Goal: Task Accomplishment & Management: Manage account settings

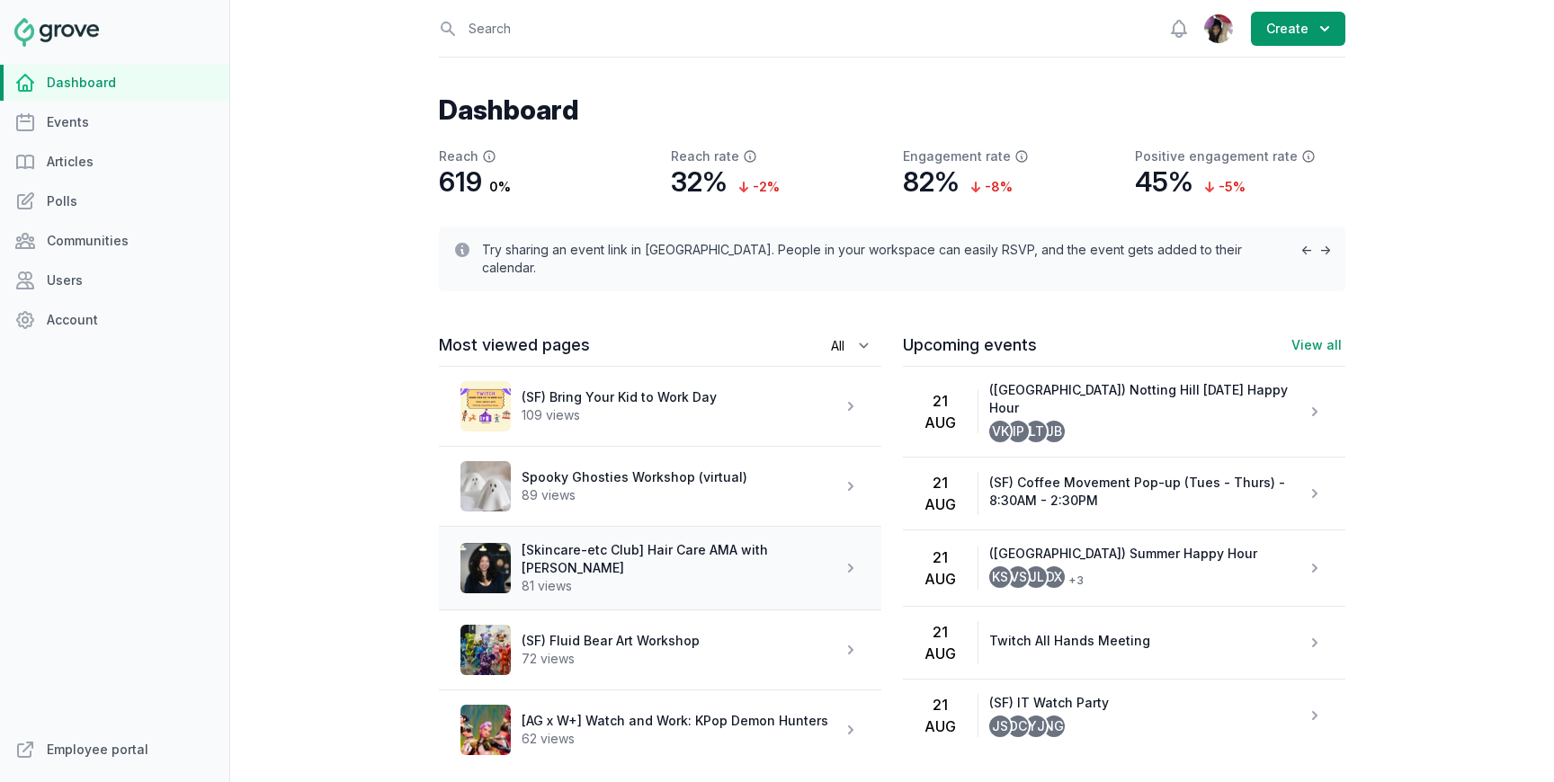
scroll to position [27, 0]
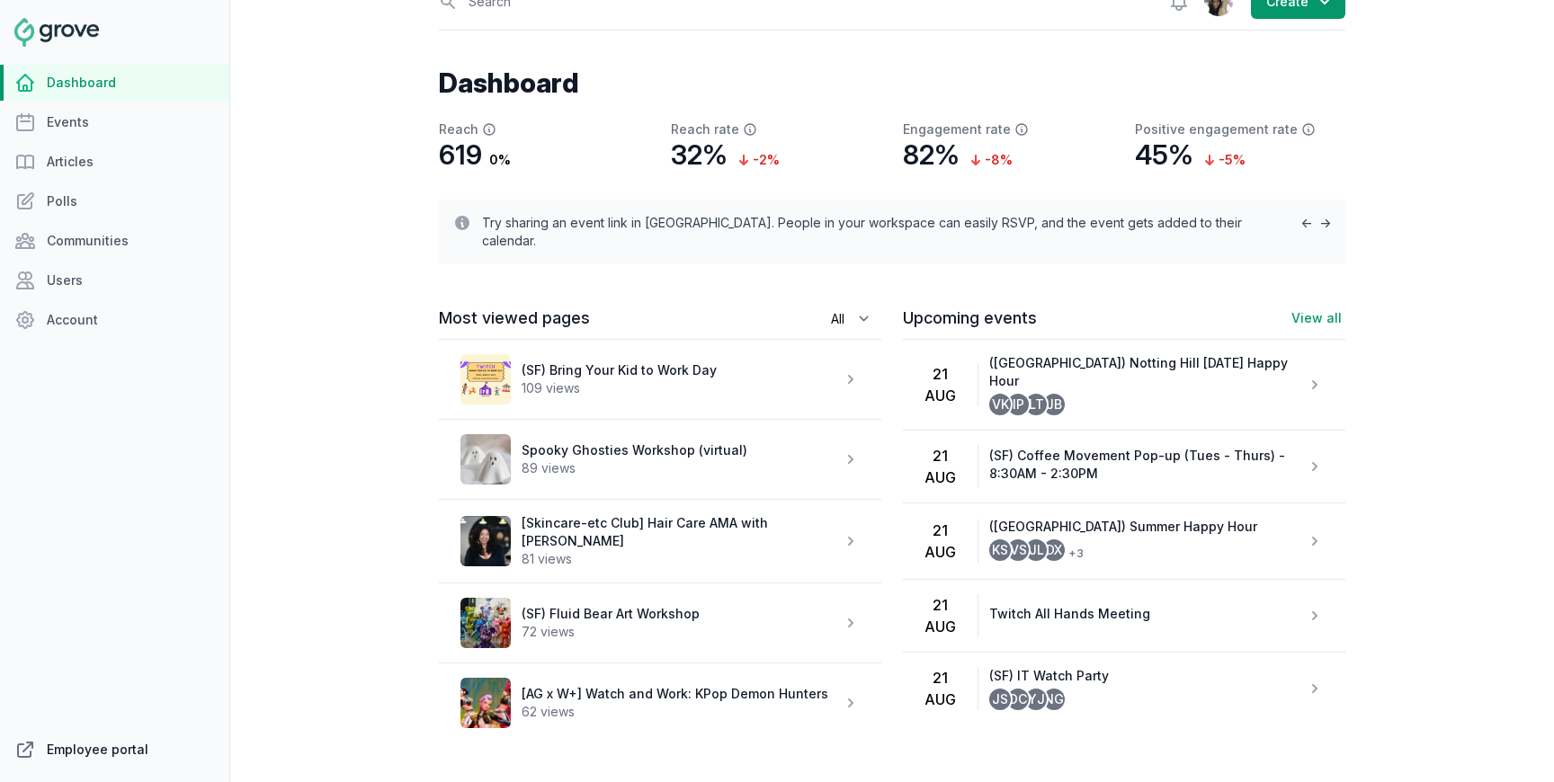
click at [92, 753] on link "Employee portal" at bounding box center [114, 750] width 229 height 36
click at [62, 129] on link "Events" at bounding box center [114, 122] width 229 height 36
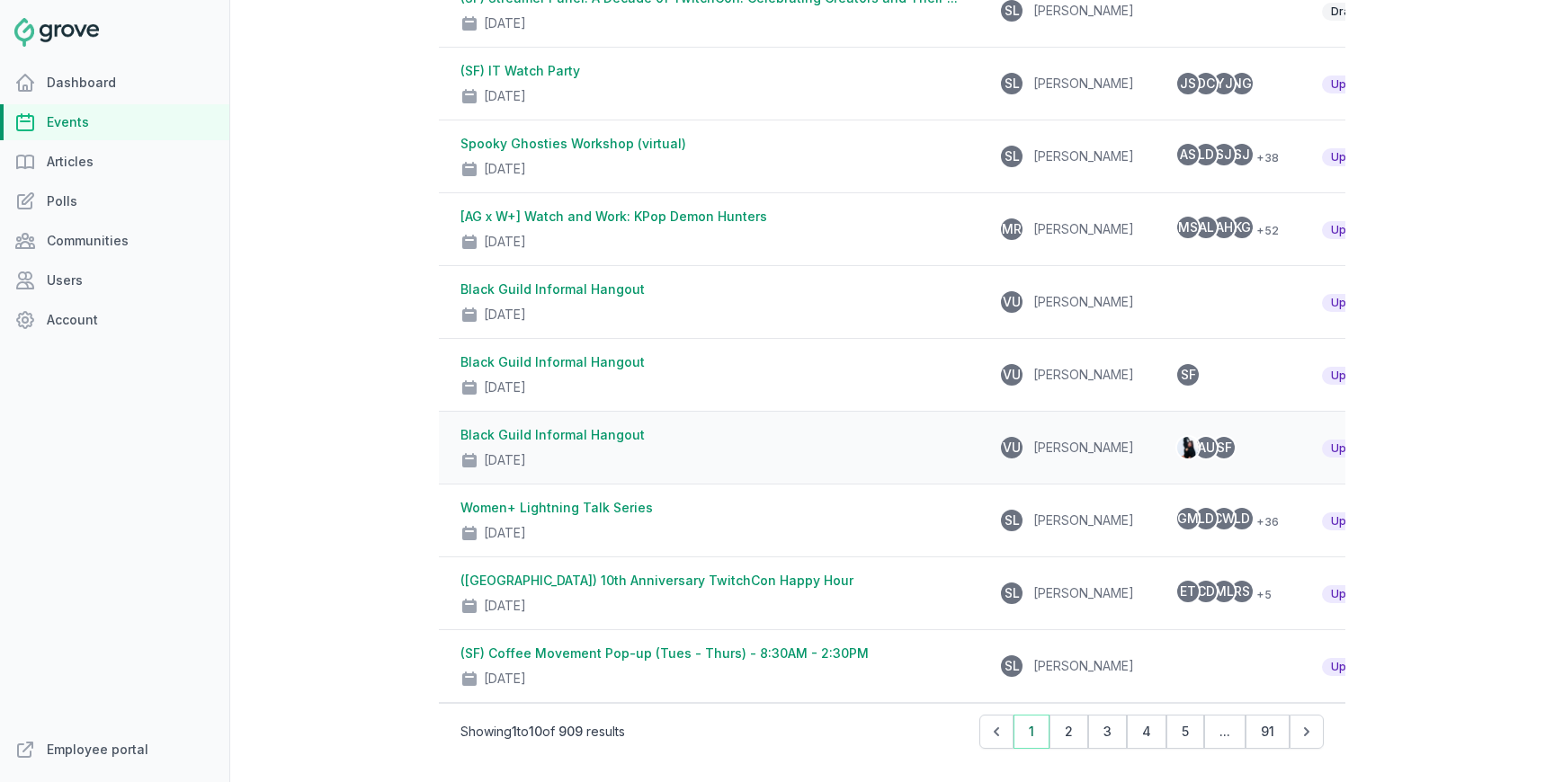
scroll to position [365, 0]
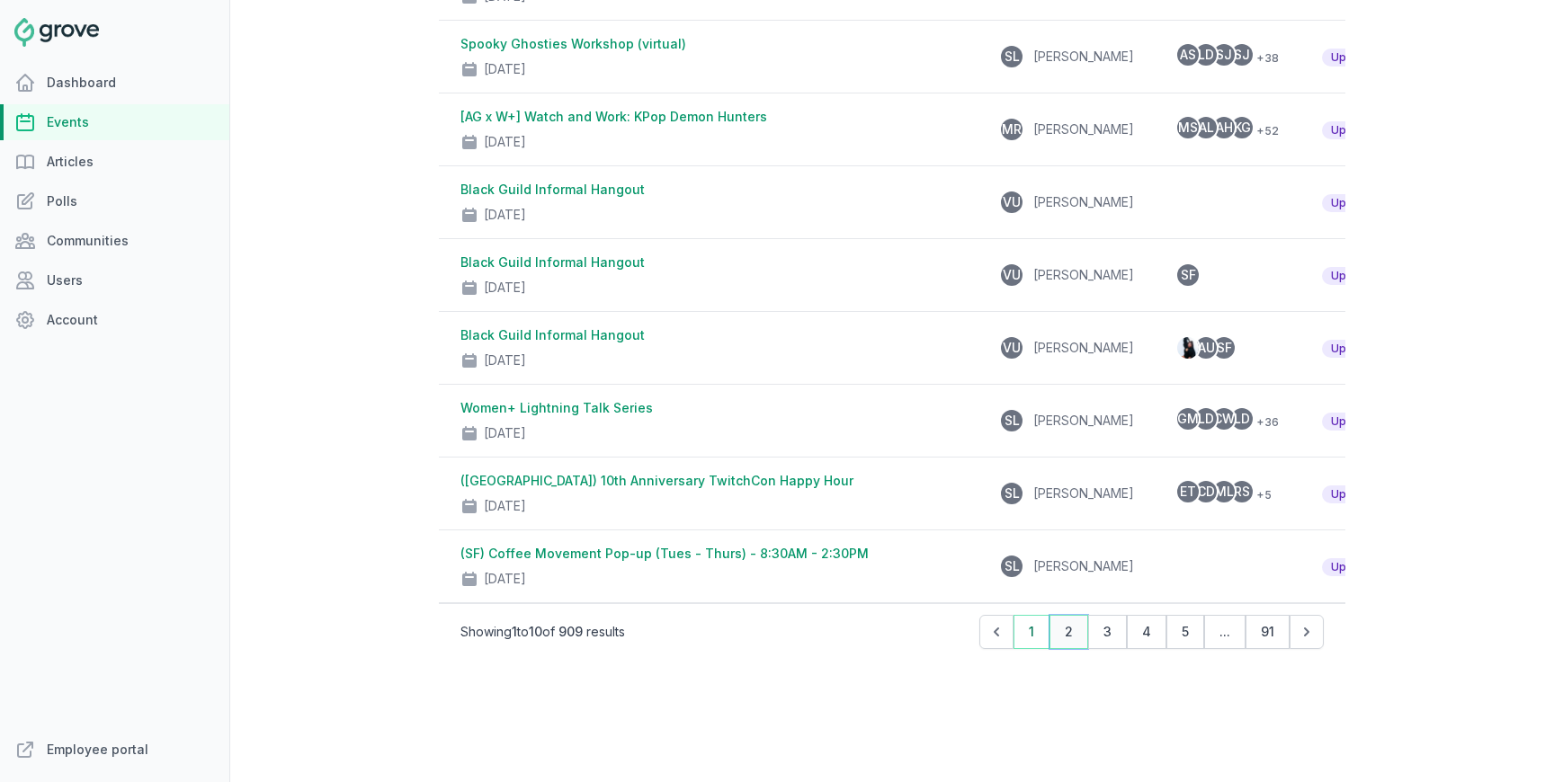
click at [1073, 637] on button "2" at bounding box center [1068, 632] width 39 height 34
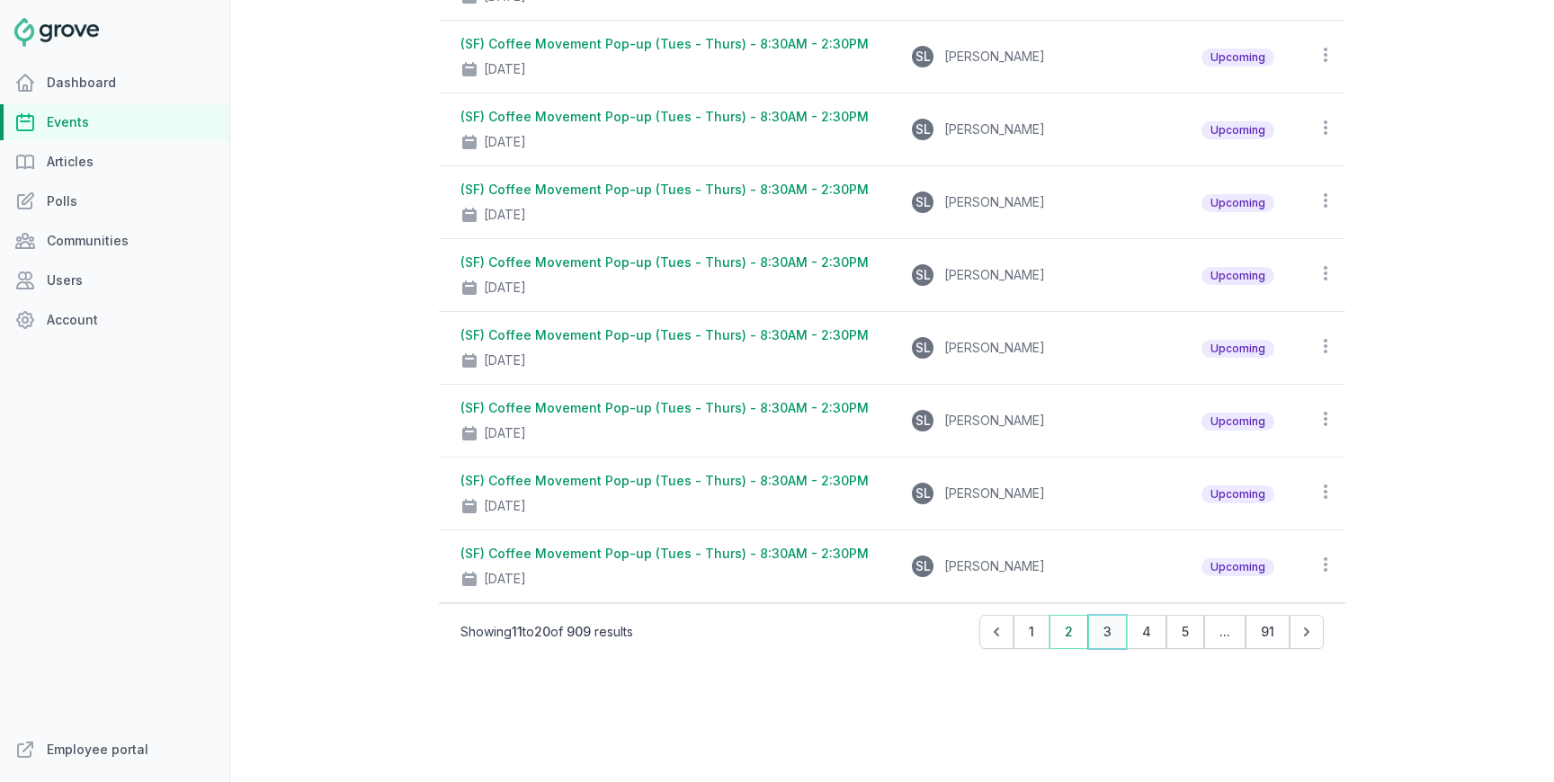
click at [1102, 621] on button "3" at bounding box center [1107, 632] width 39 height 34
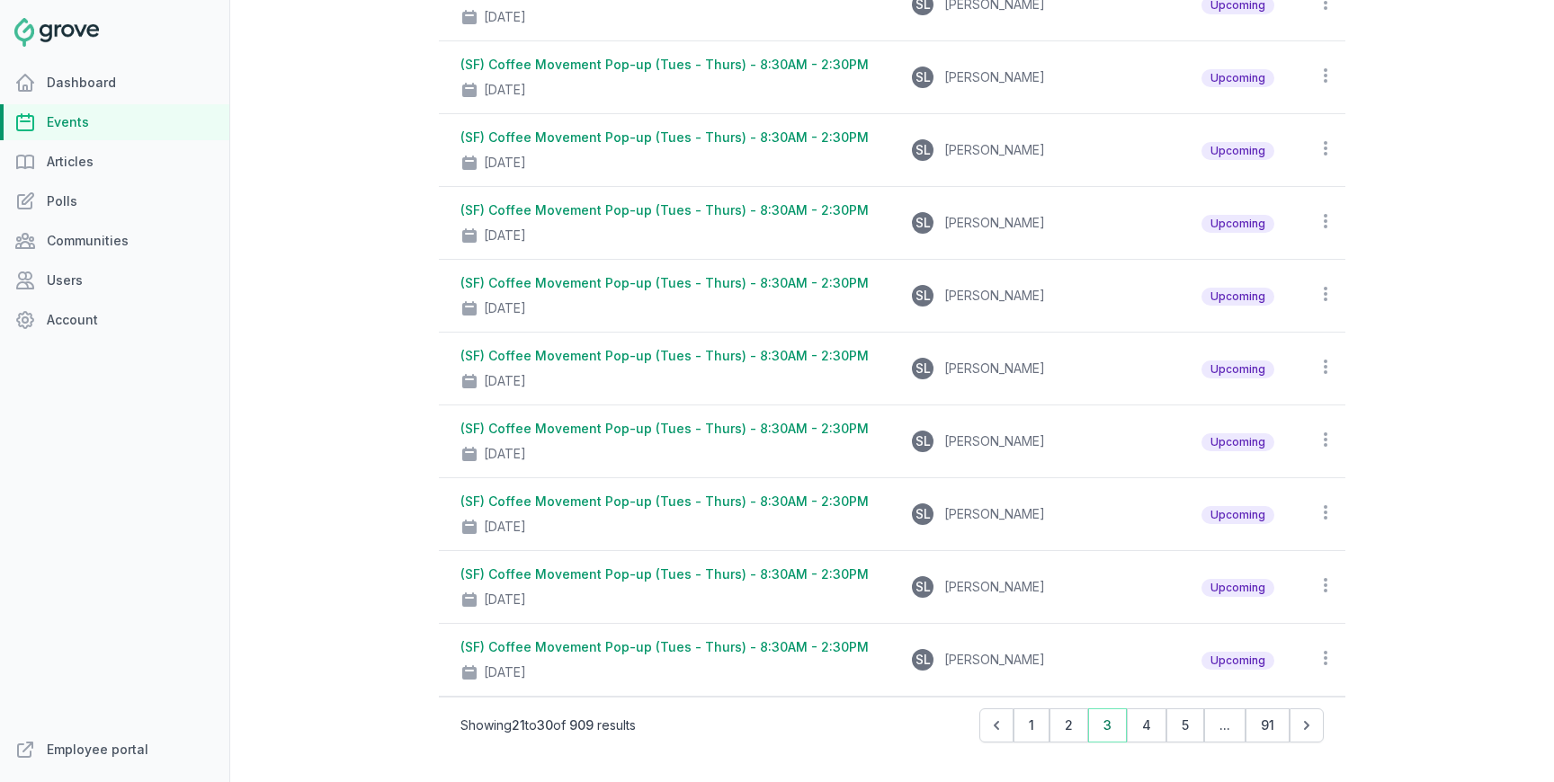
scroll to position [325, 0]
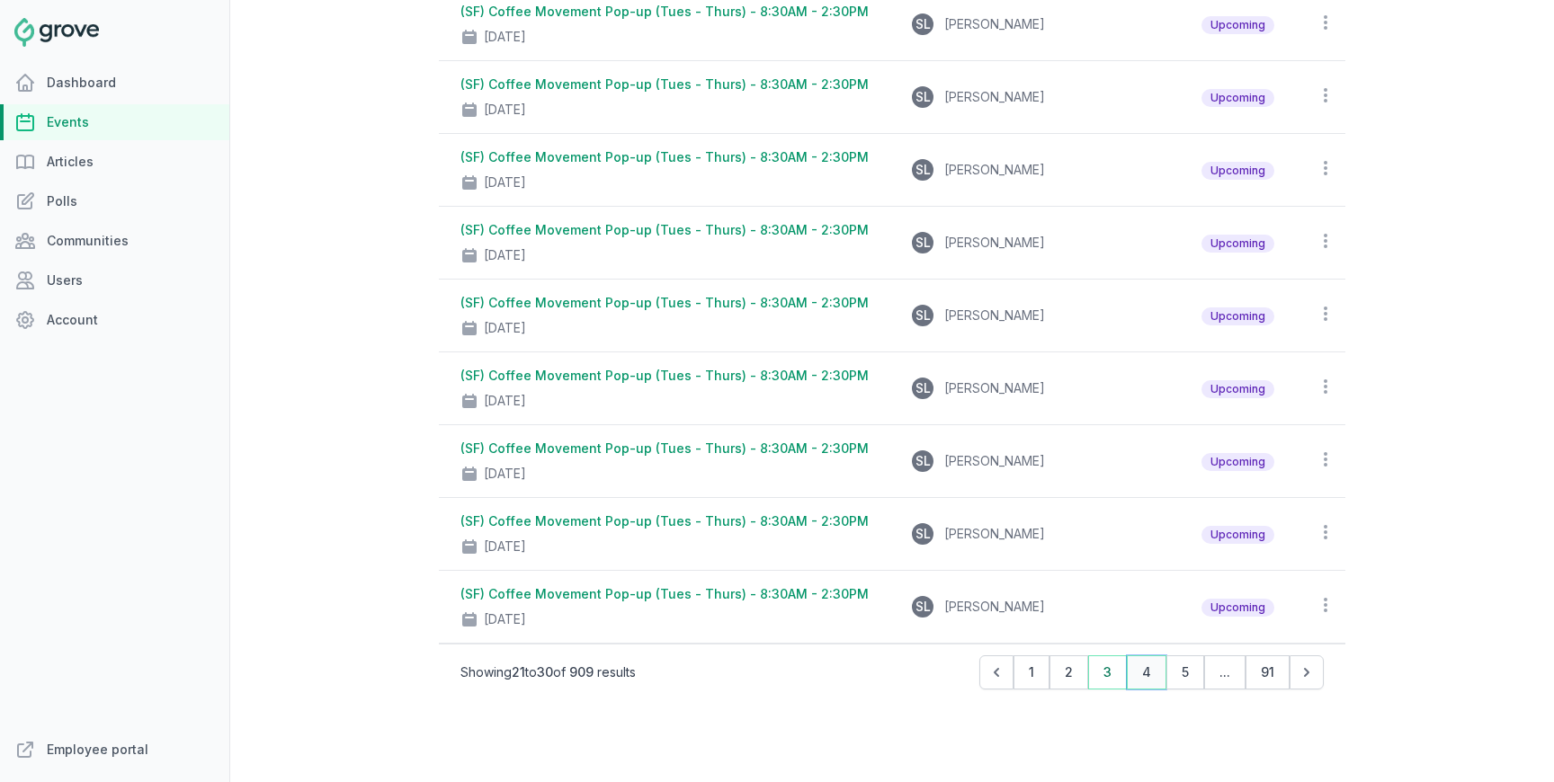
click at [1140, 672] on button "4" at bounding box center [1147, 673] width 40 height 34
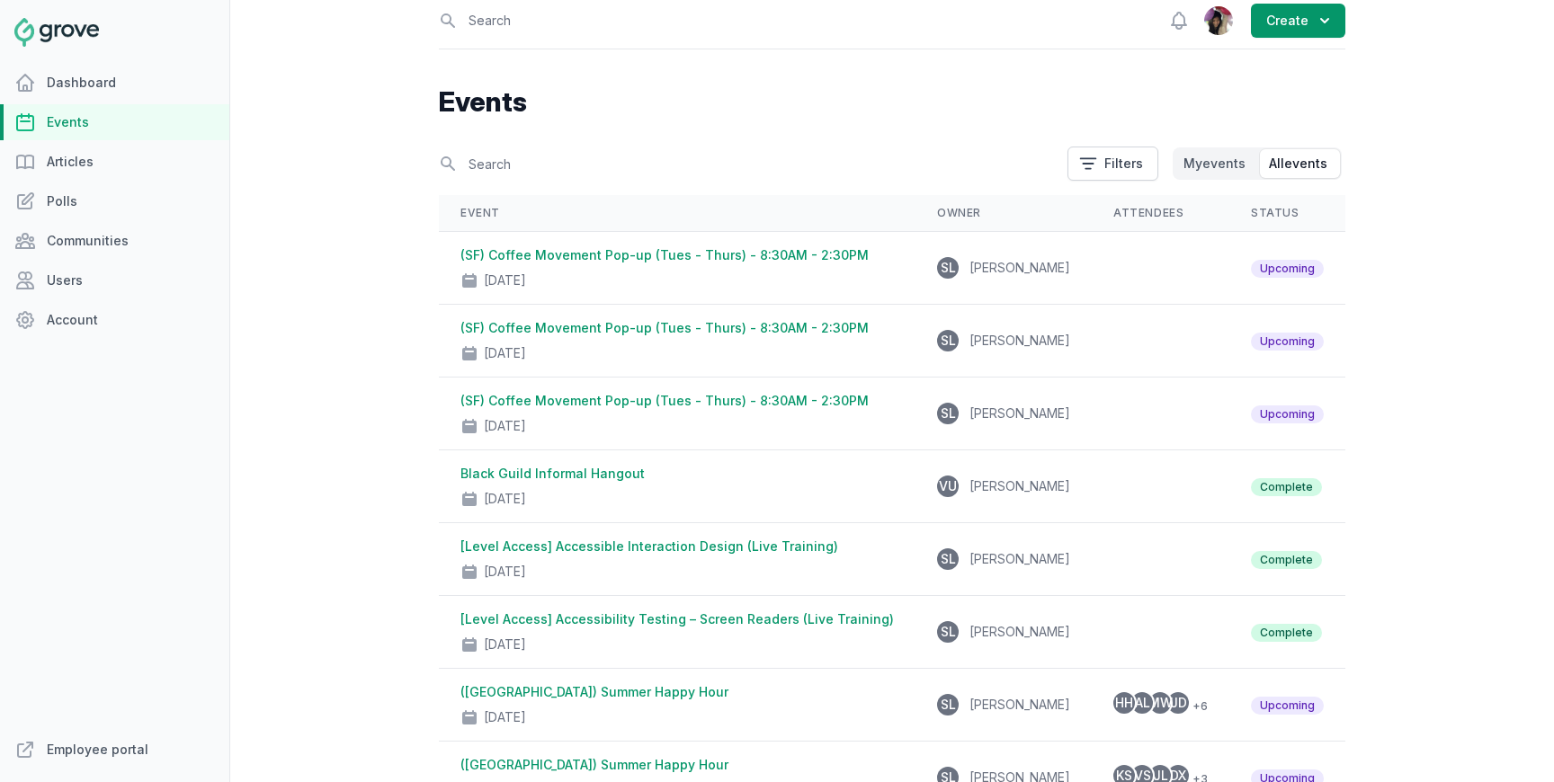
scroll to position [0, 0]
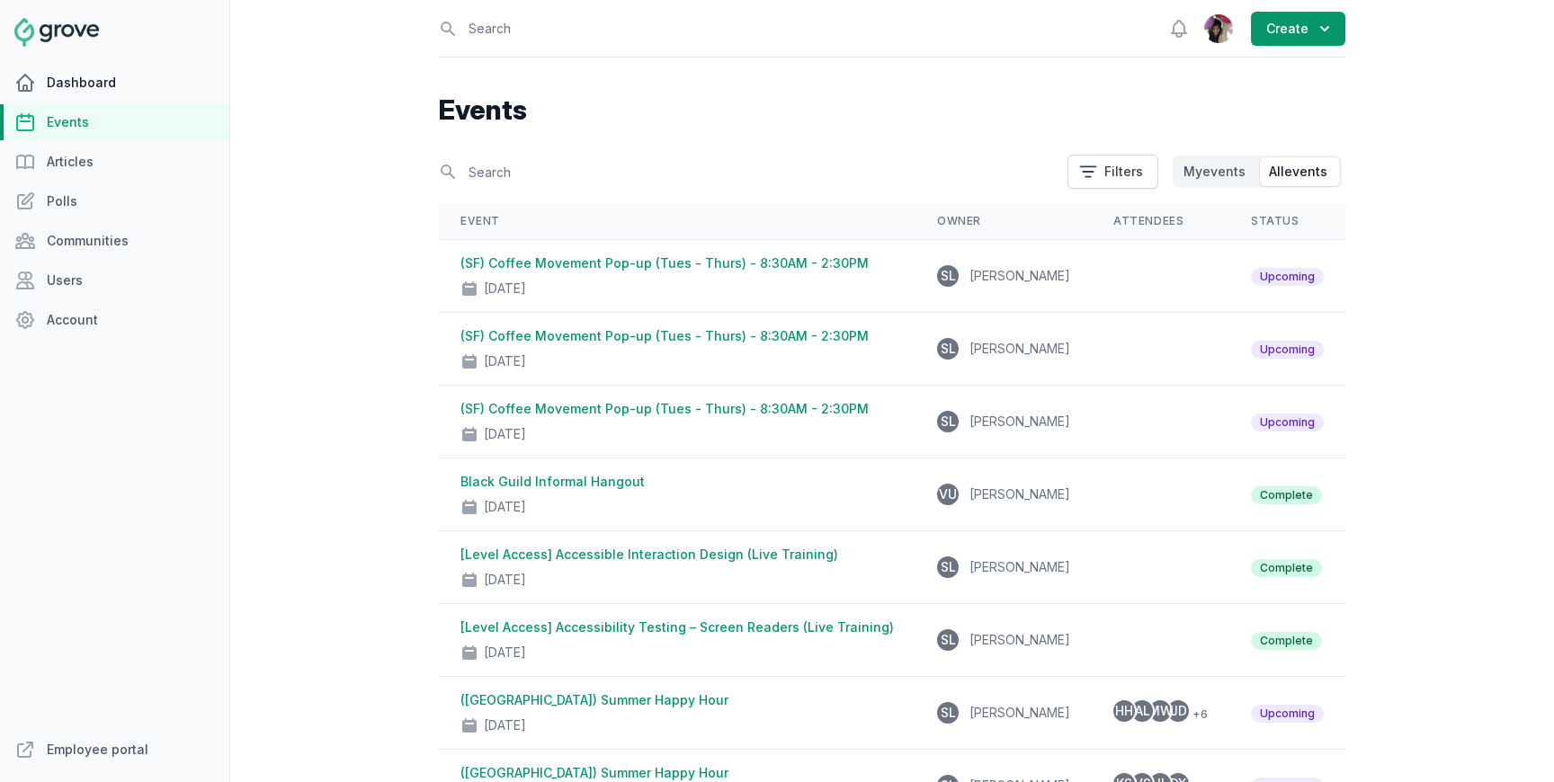
click at [113, 81] on link "Dashboard" at bounding box center [114, 83] width 229 height 36
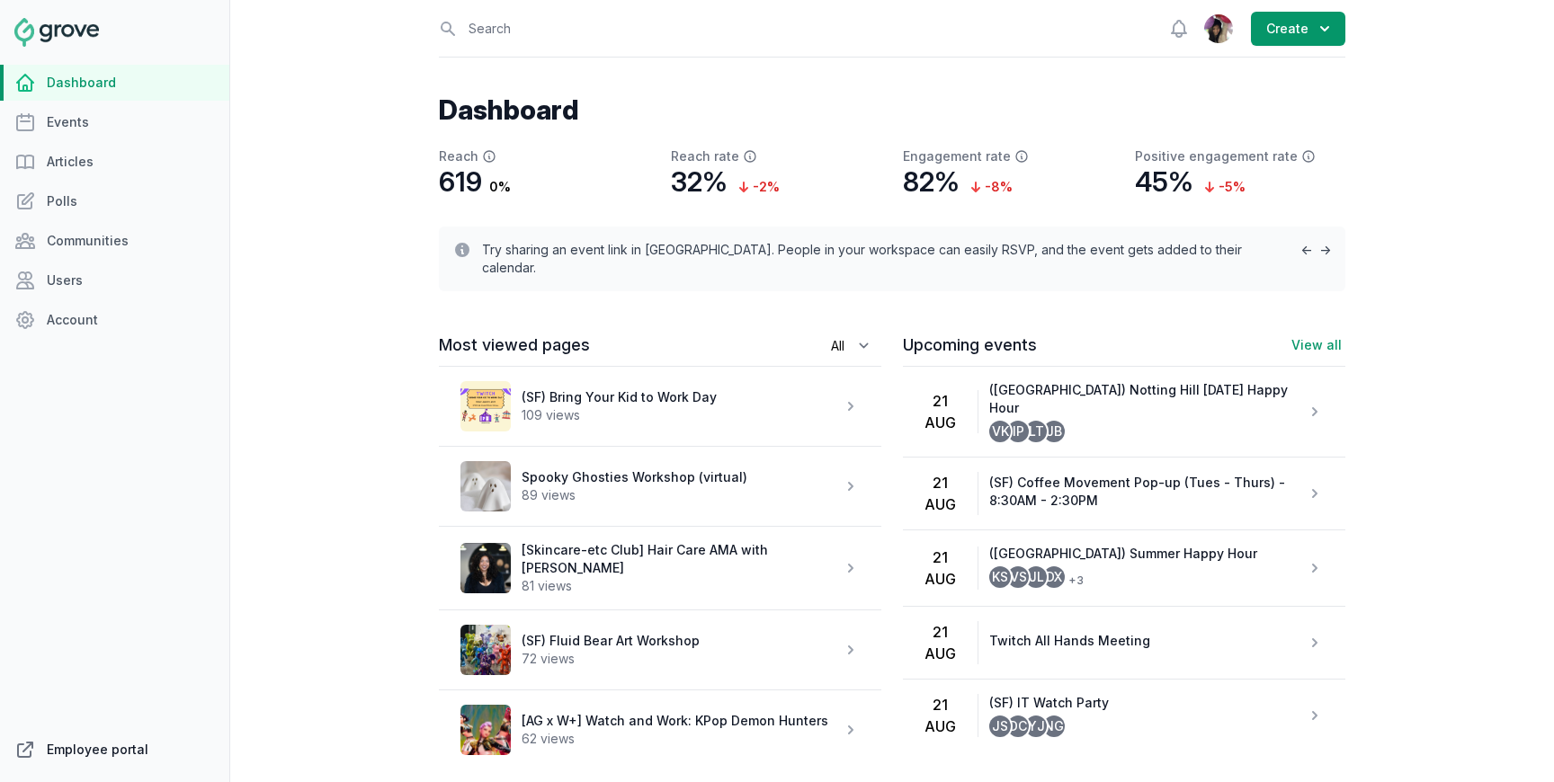
click at [80, 739] on link "Employee portal" at bounding box center [114, 750] width 229 height 36
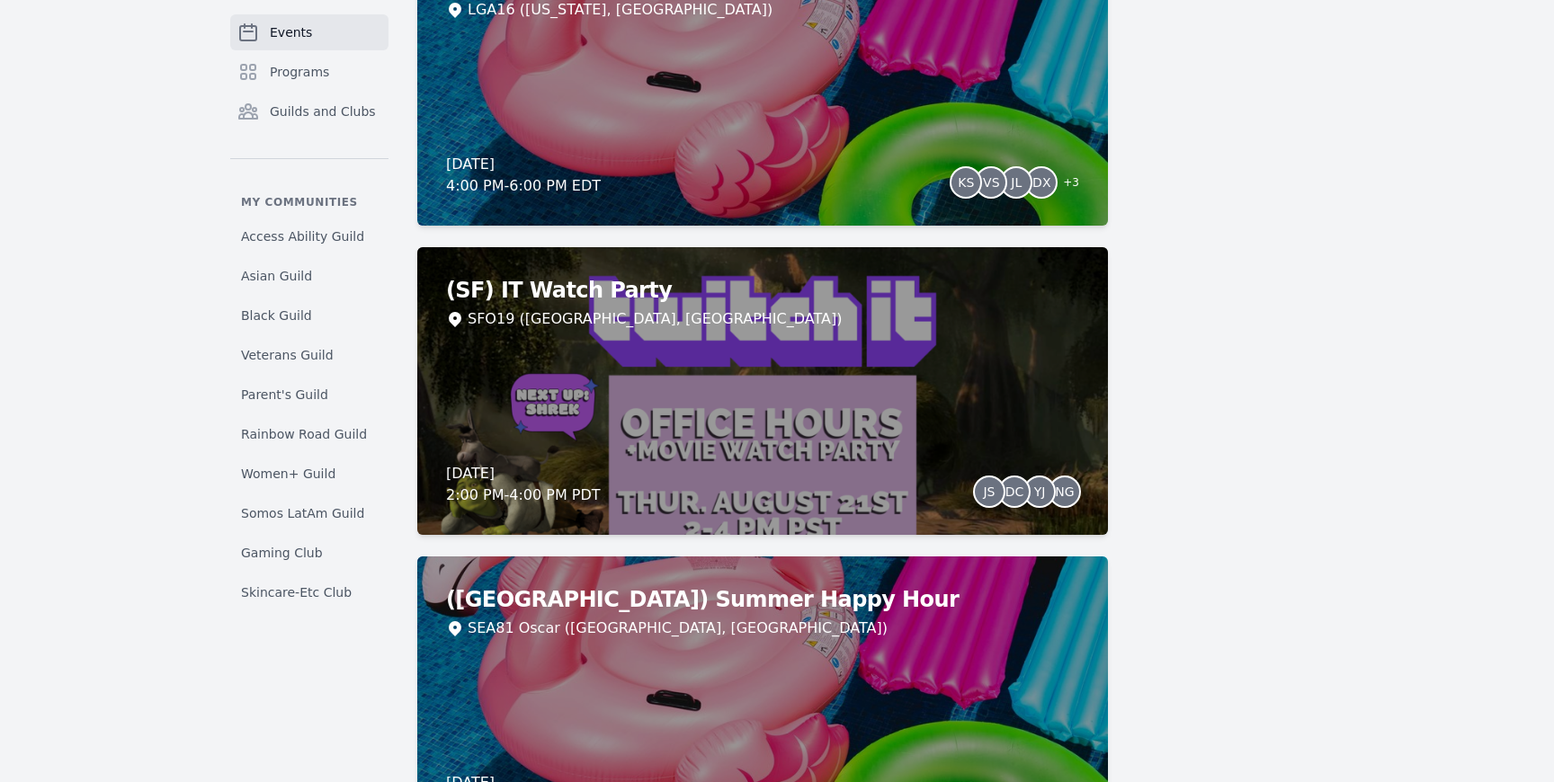
scroll to position [1476, 0]
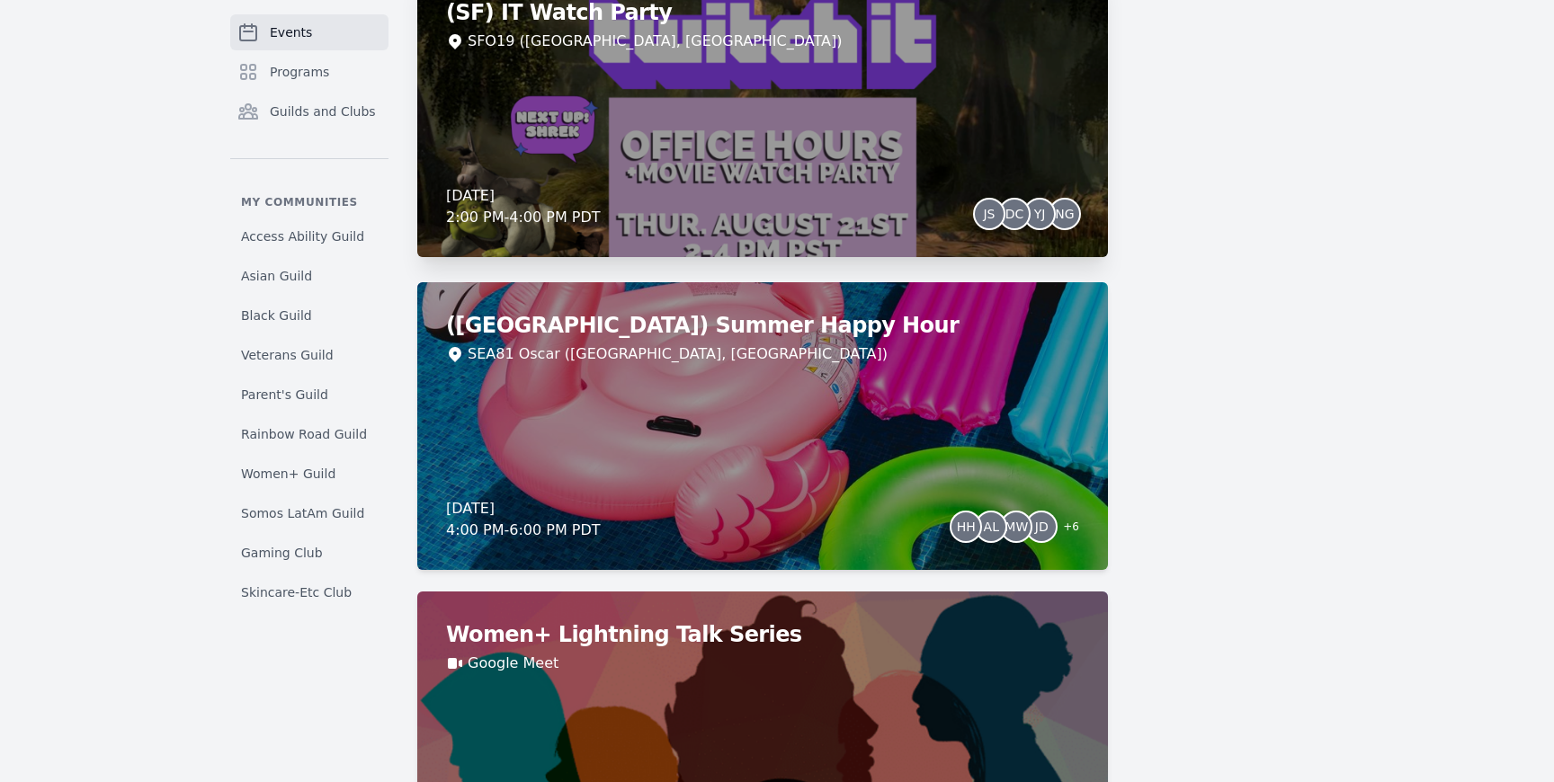
click at [732, 112] on div "(SF) IT Watch Party SFO19 ([GEOGRAPHIC_DATA], [GEOGRAPHIC_DATA]) [DATE] 2:00 PM…" at bounding box center [762, 113] width 691 height 288
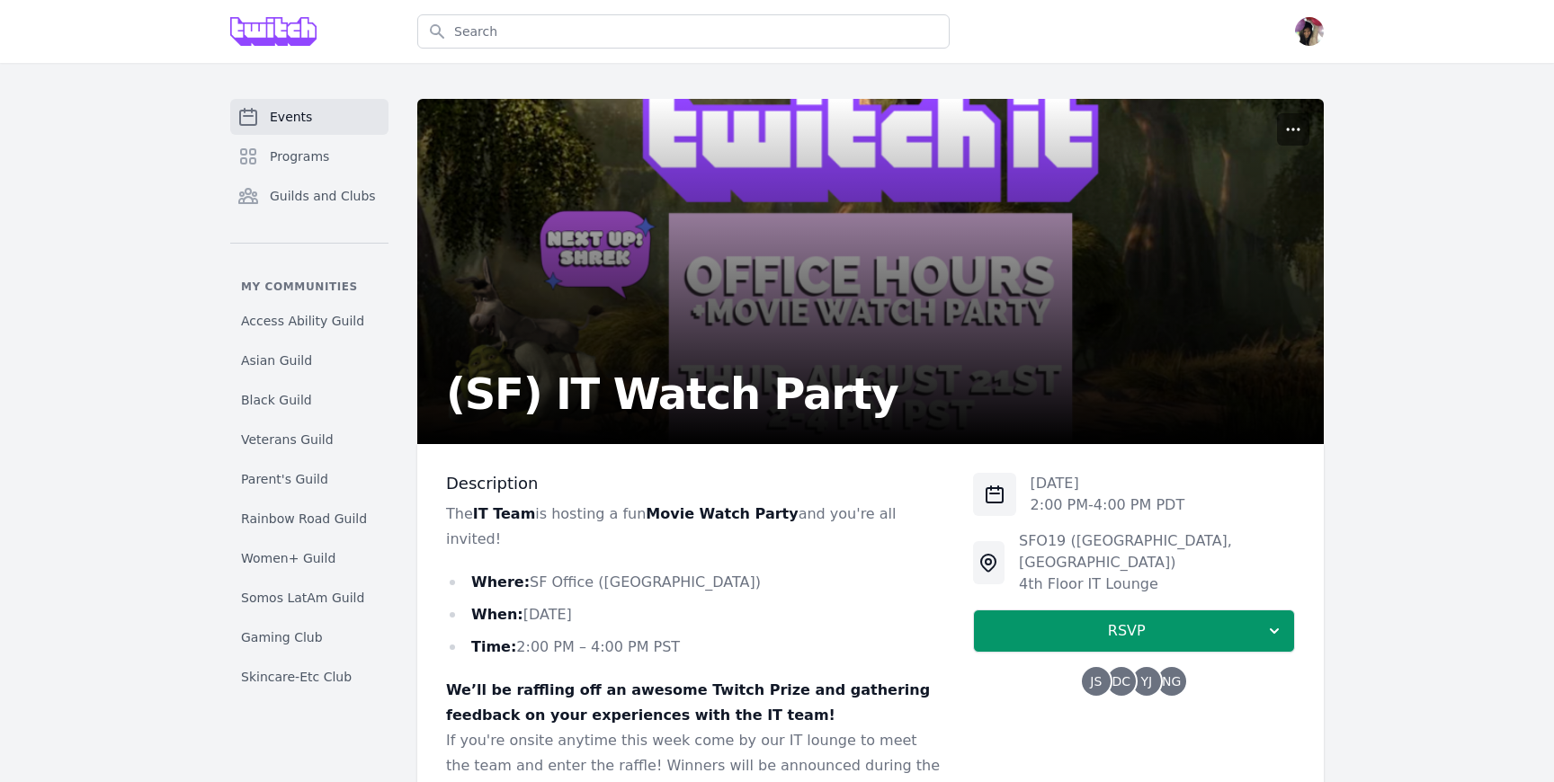
click at [1291, 131] on icon "button" at bounding box center [1293, 129] width 18 height 18
click at [1200, 174] on button "Manage" at bounding box center [1208, 172] width 194 height 32
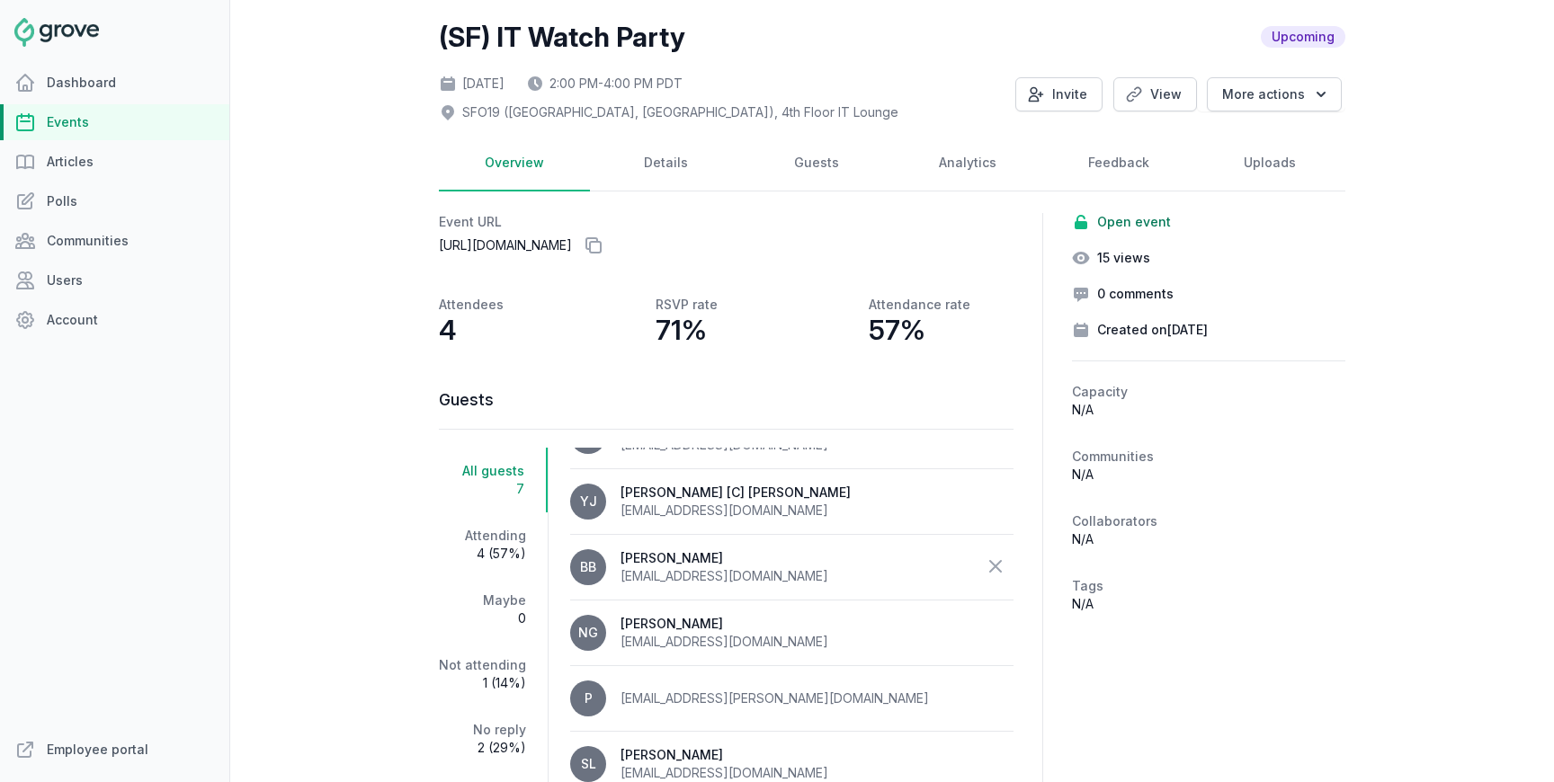
scroll to position [113, 0]
click at [668, 165] on link "Details" at bounding box center [665, 164] width 151 height 56
select select "43"
select select "2:00 PM"
select select "4:00 PM"
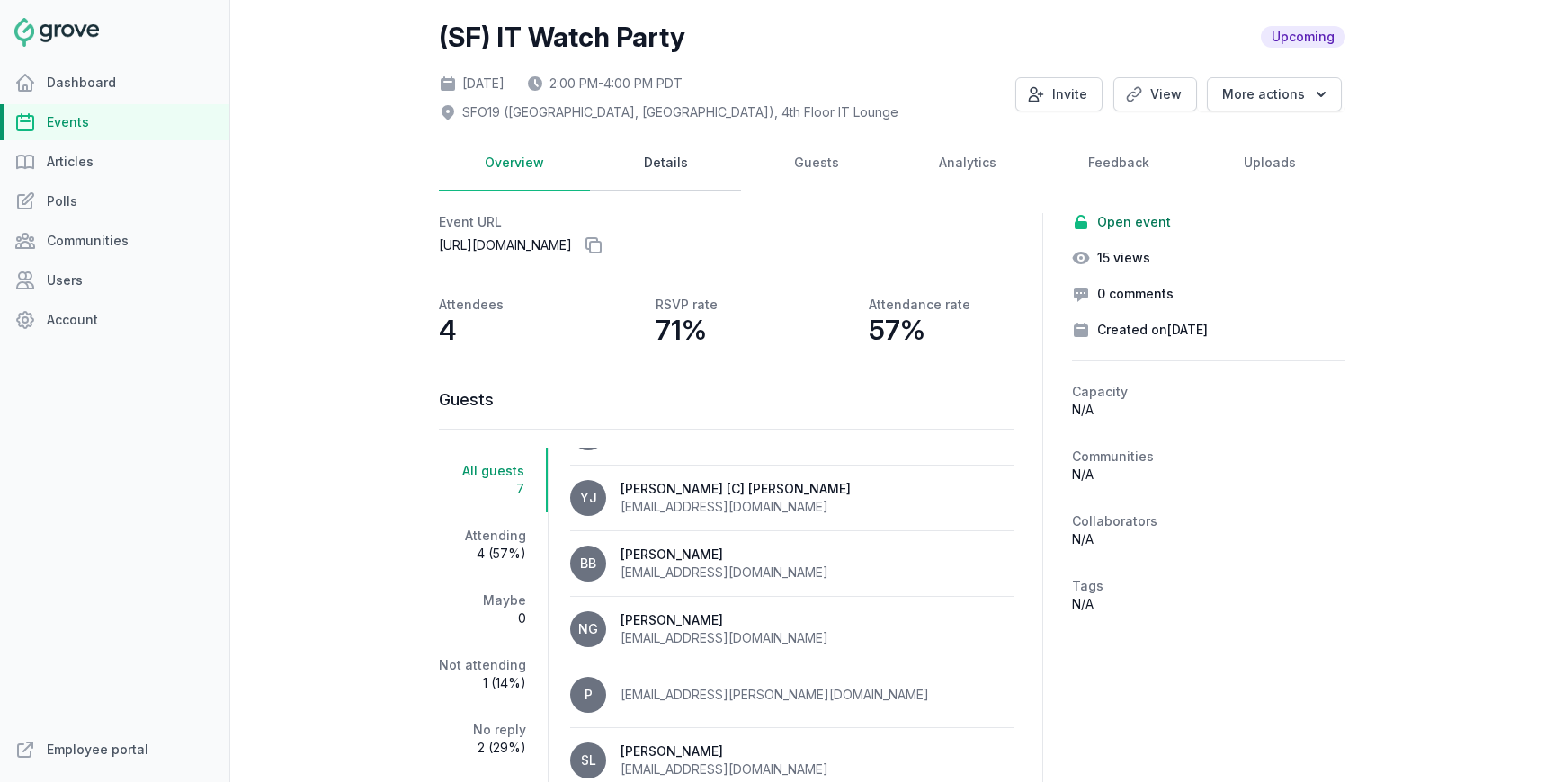
select select "89"
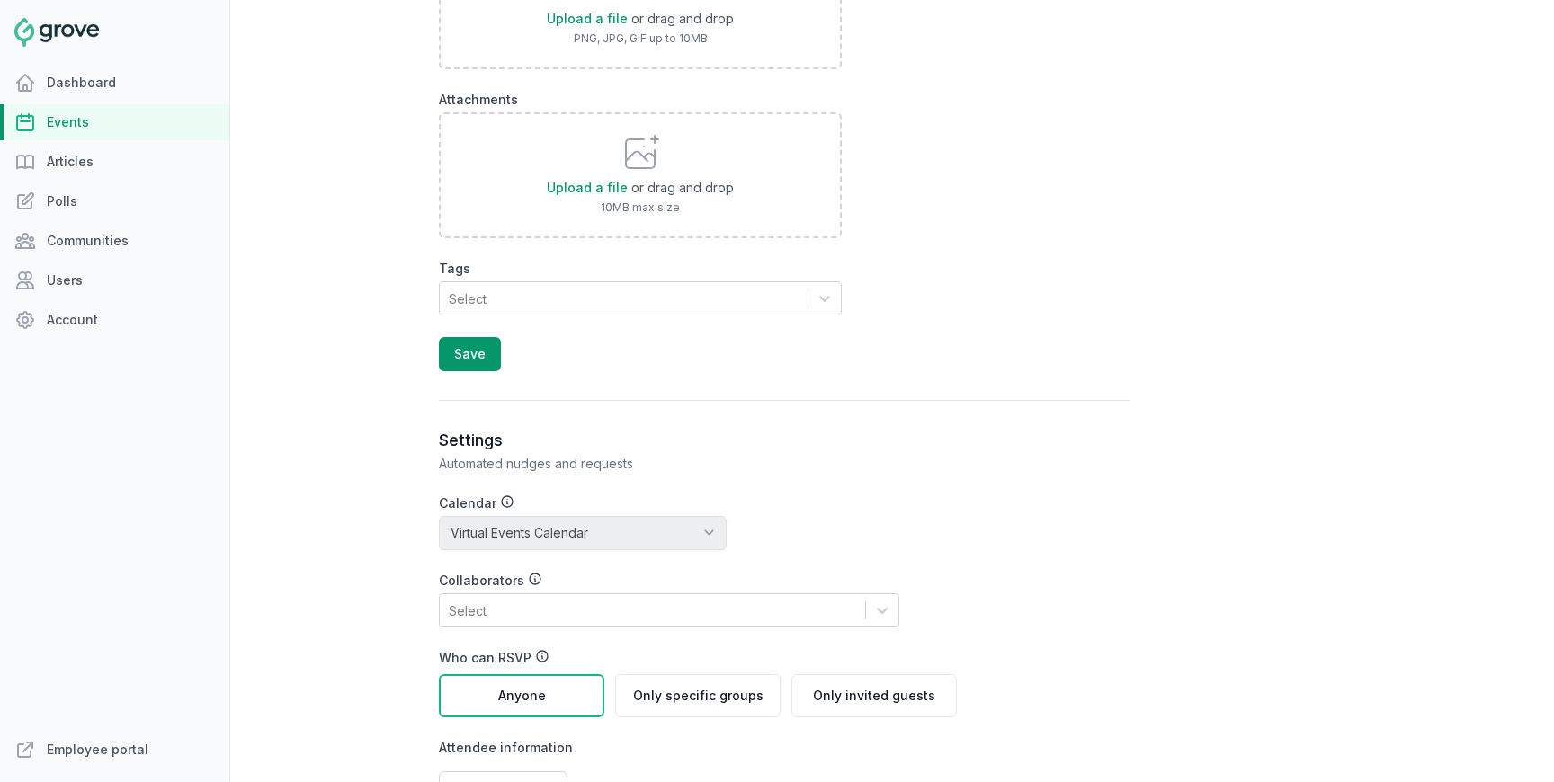
scroll to position [1628, 0]
